Goal: Navigation & Orientation: Find specific page/section

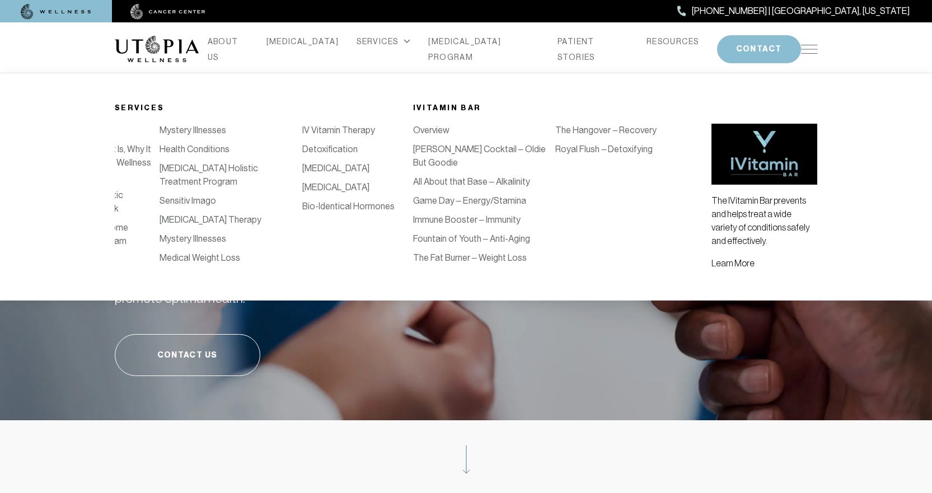
scroll to position [0, 142]
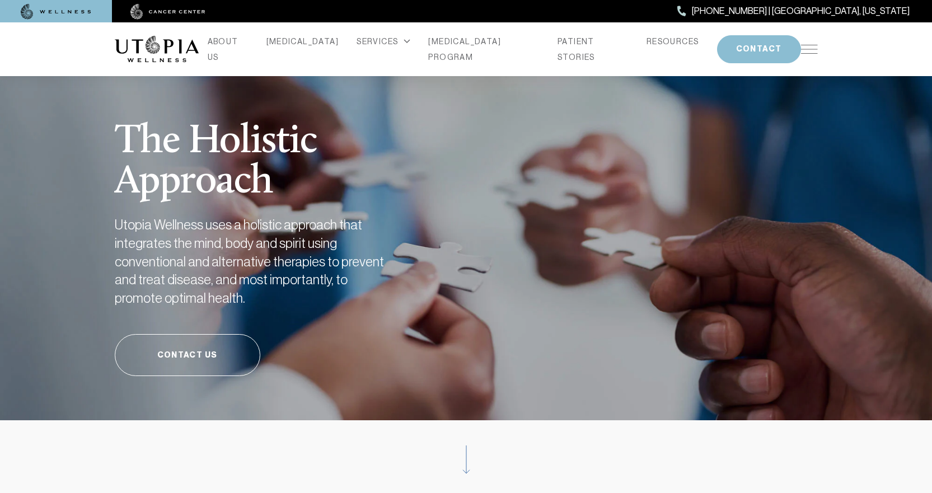
click at [809, 48] on img at bounding box center [809, 49] width 17 height 9
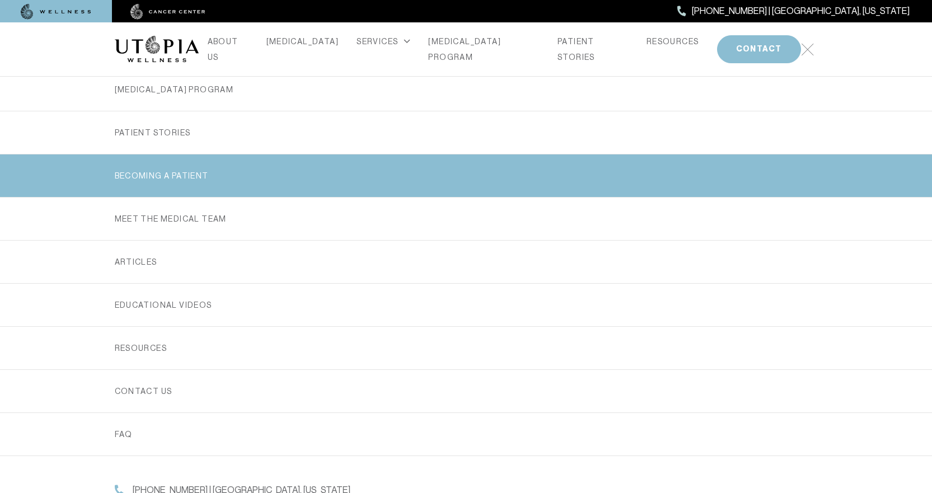
scroll to position [228, 0]
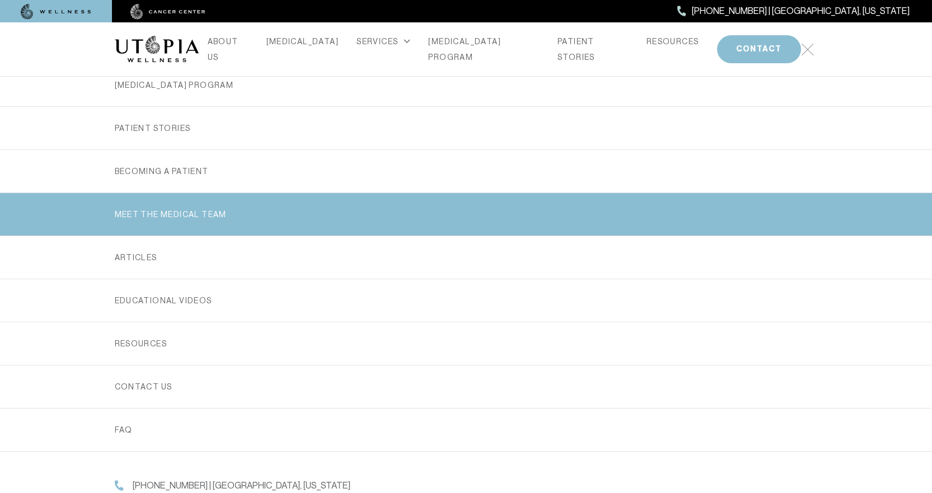
click at [288, 205] on link "MEET THE MEDICAL TEAM" at bounding box center [466, 214] width 703 height 43
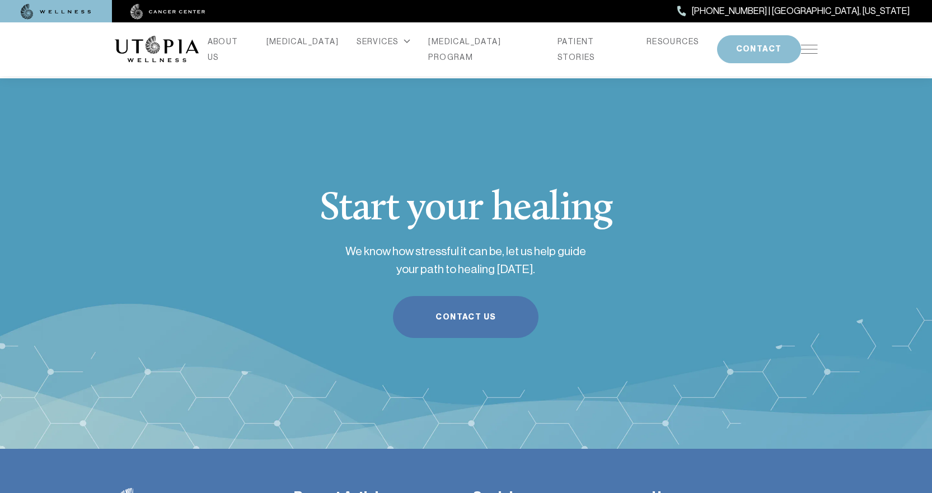
scroll to position [3583, 0]
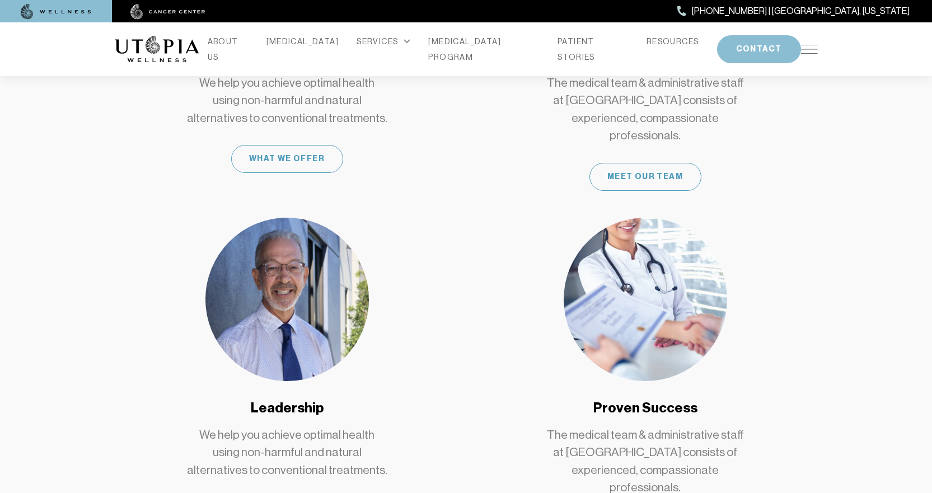
scroll to position [528, 0]
